Goal: Find specific page/section: Find specific page/section

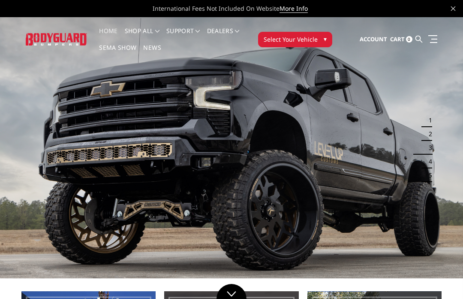
click at [324, 39] on span "▾" at bounding box center [325, 38] width 3 height 9
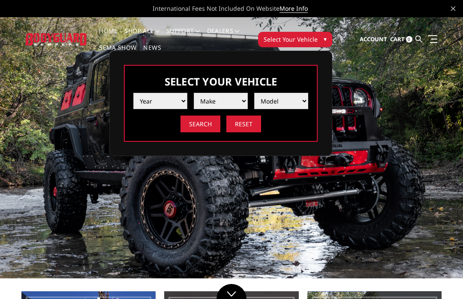
click at [173, 105] on select "Year [DATE] 2024 2023 2022 2021 2020 2019 2018 2017 2016 2015 2014 2013 2012 20…" at bounding box center [160, 101] width 54 height 16
select select "yr_2025"
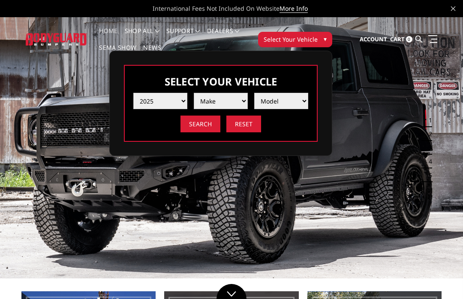
click at [225, 103] on select "Make Chevrolet Ford GMC Ram Toyota" at bounding box center [221, 101] width 54 height 16
select select "mk_ford"
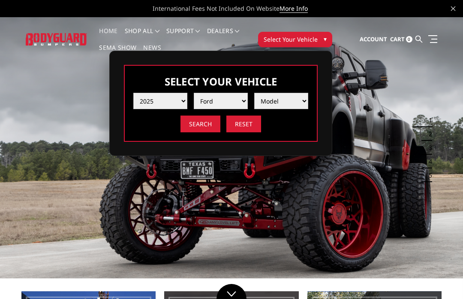
click at [293, 101] on select "Model F150 F150 Raptor F250 / F350 F450 F550" at bounding box center [281, 101] width 54 height 16
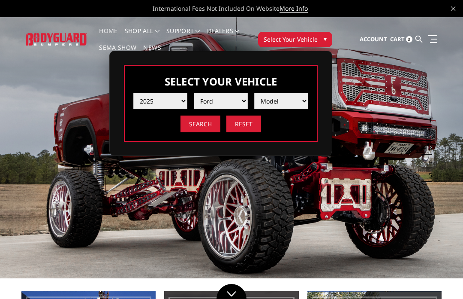
select select "md_f150"
click at [206, 127] on input "Search" at bounding box center [201, 123] width 40 height 17
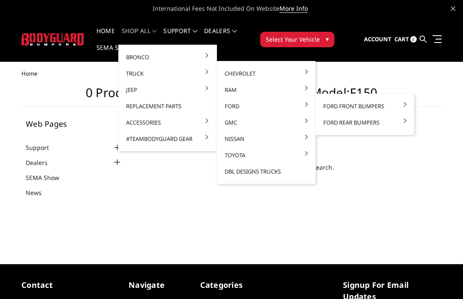
click at [311, 105] on link "Ford" at bounding box center [267, 106] width 92 height 16
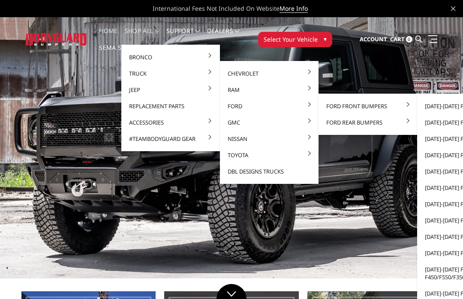
click at [442, 105] on link "[DATE]-[DATE] Ford F250/F350" at bounding box center [467, 106] width 92 height 16
